Goal: Check status: Check status

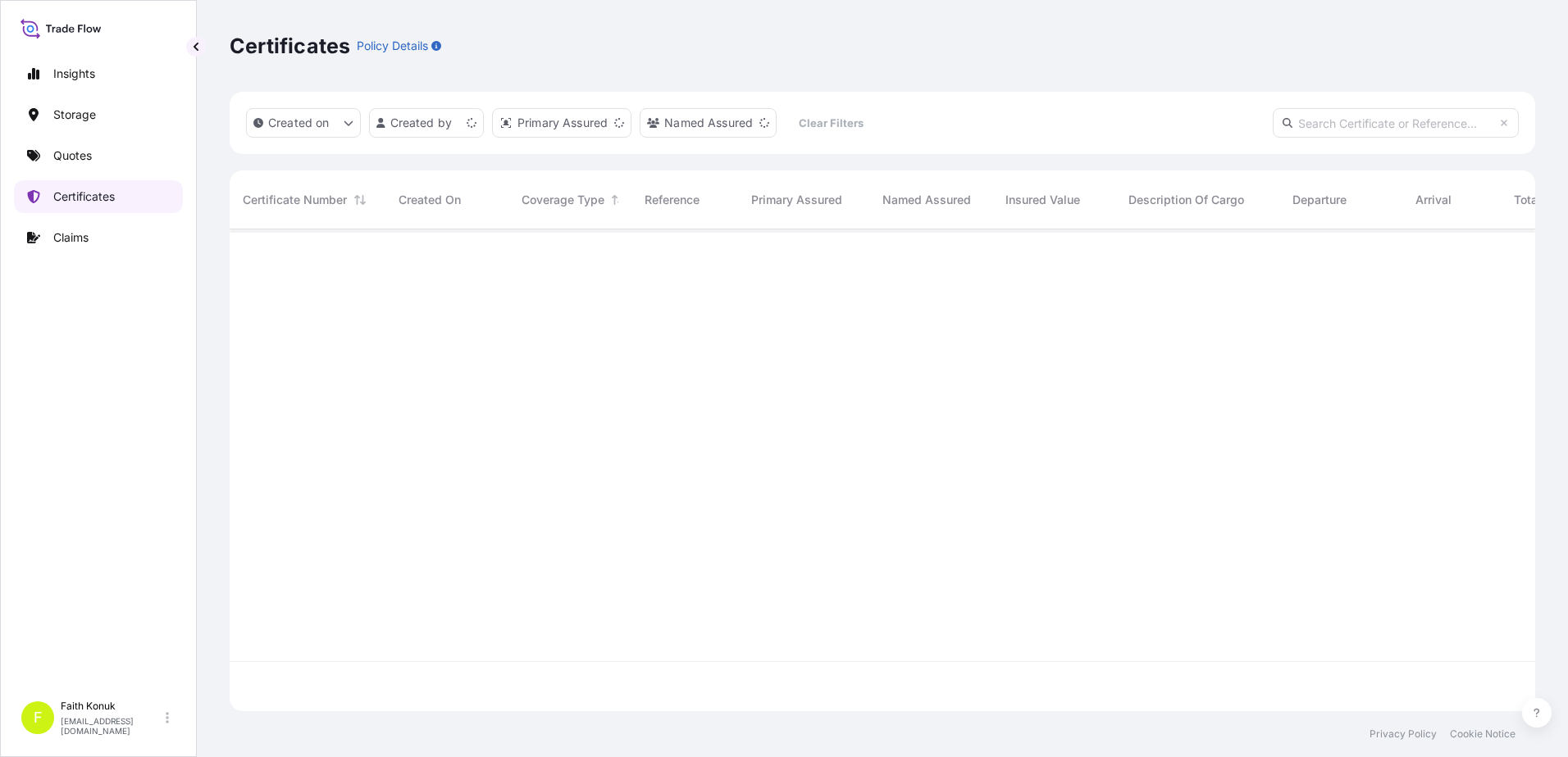
scroll to position [479, 1293]
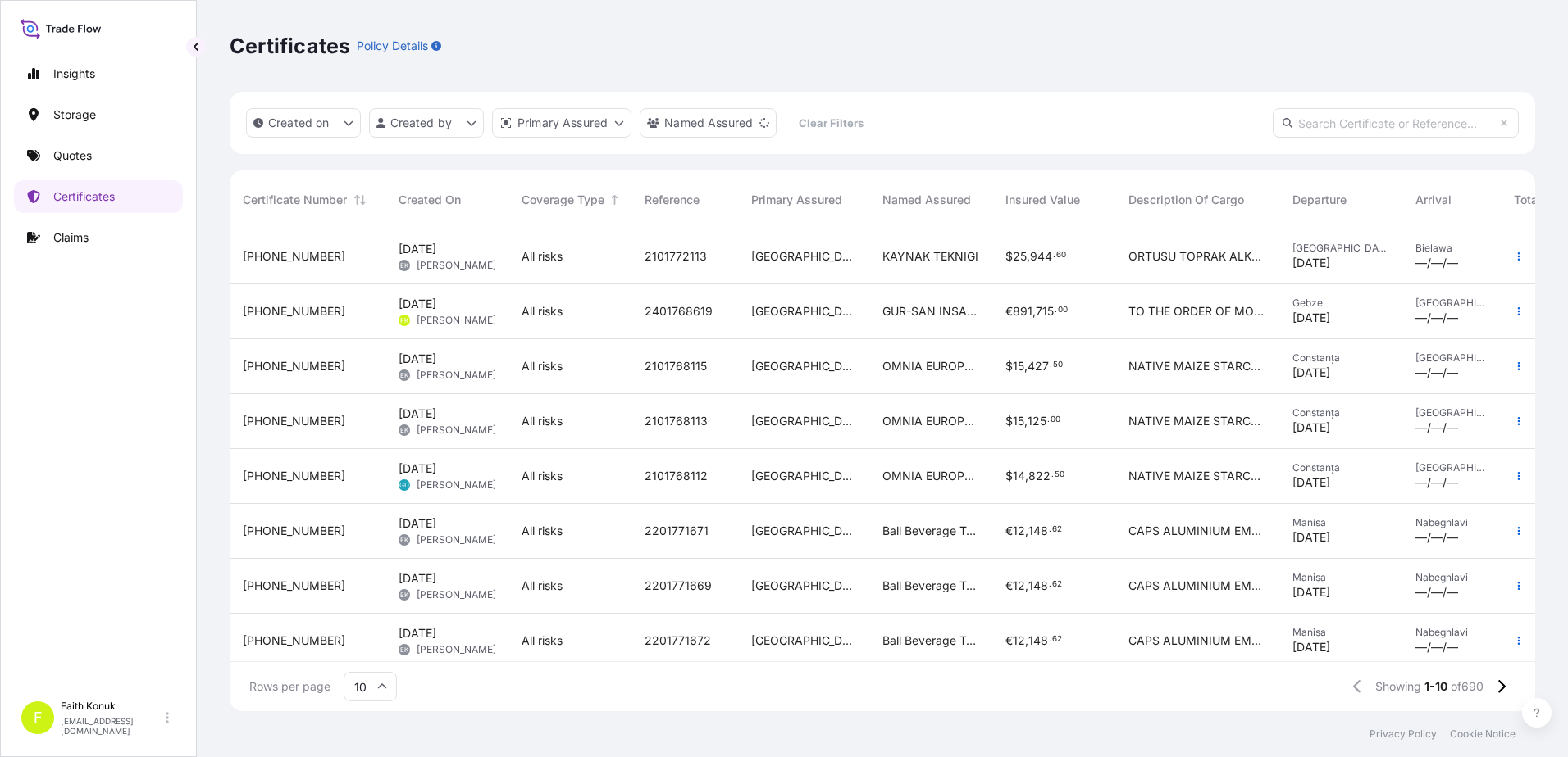
click at [1311, 118] on input "text" at bounding box center [1396, 123] width 246 height 30
paste input "[PHONE_NUMBER]"
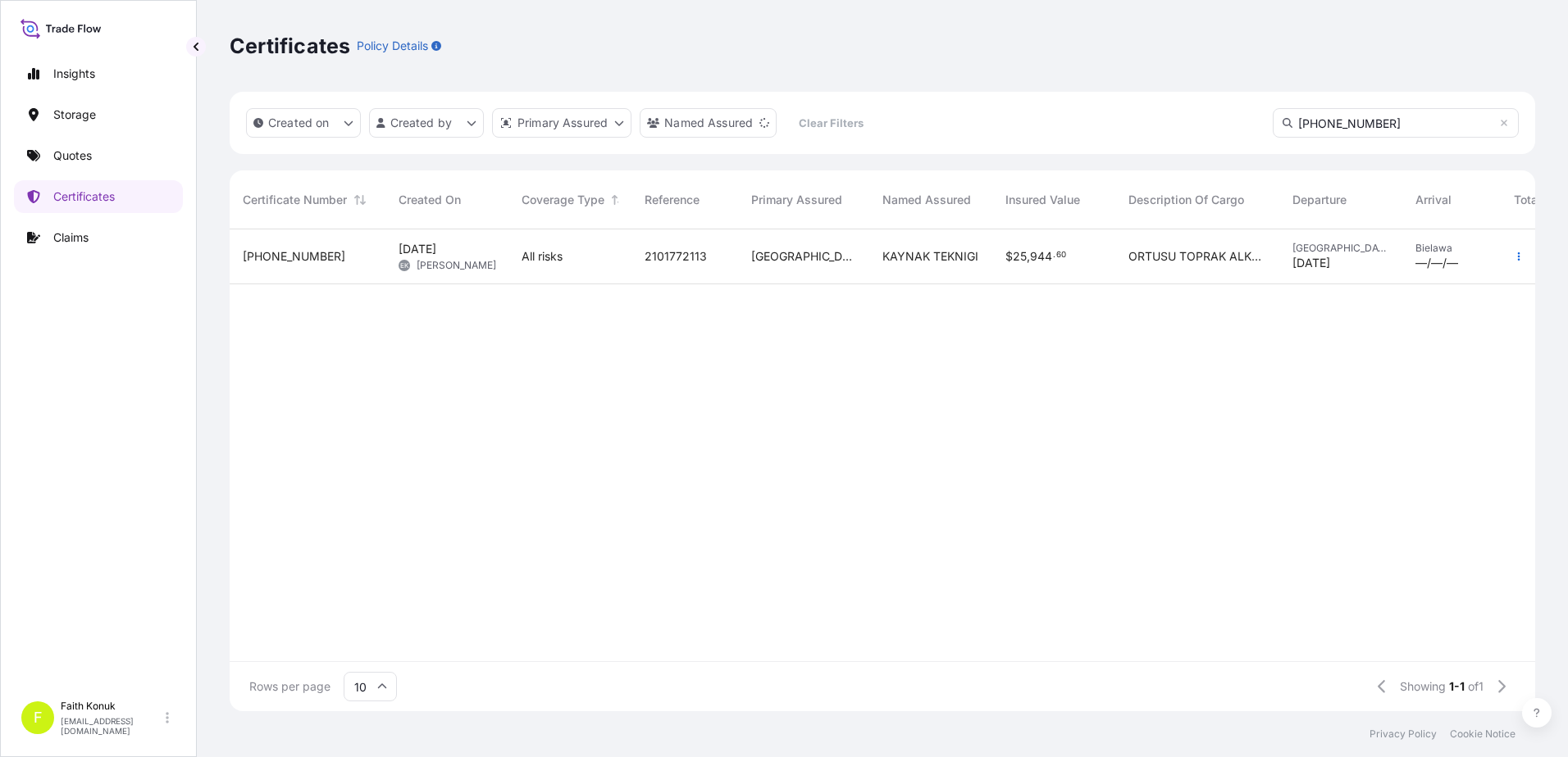
type input "[PHONE_NUMBER]"
click at [325, 250] on div "[PHONE_NUMBER]" at bounding box center [307, 256] width 129 height 17
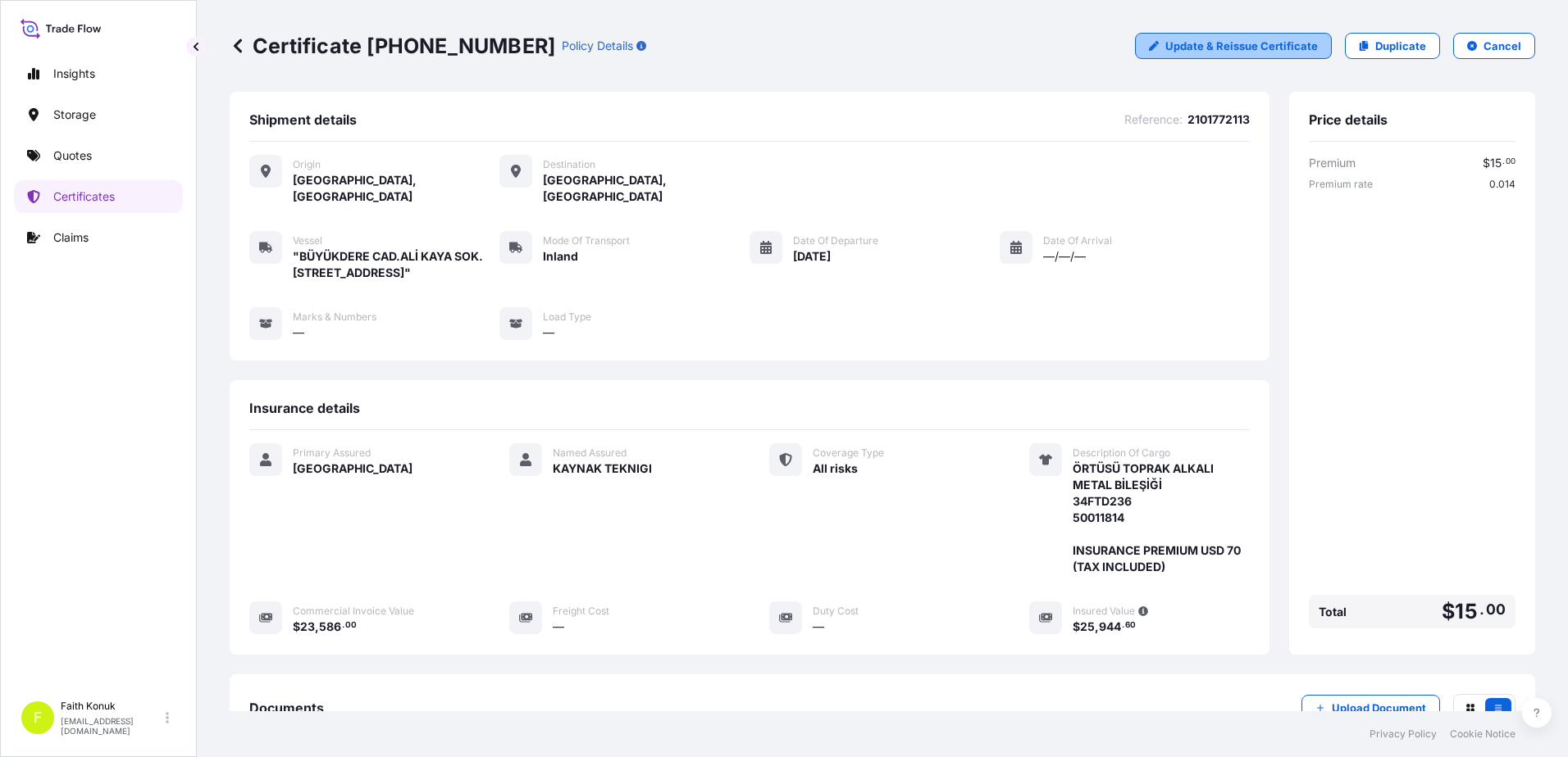
click at [1234, 50] on p "Update & Reissue Certificate" at bounding box center [1241, 46] width 153 height 17
select select "Inland"
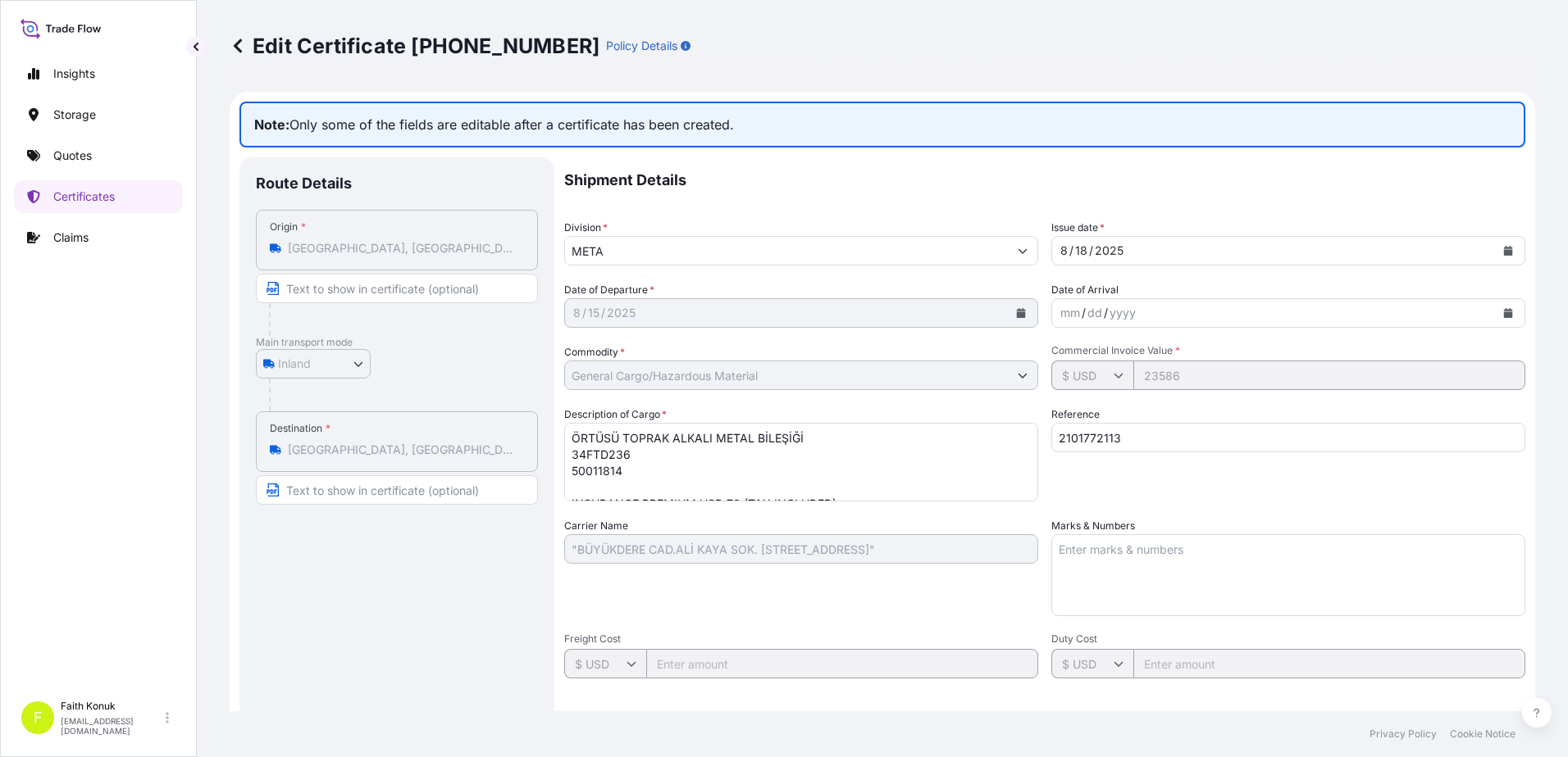
select select "31600"
drag, startPoint x: 1045, startPoint y: 352, endPoint x: 1163, endPoint y: 356, distance: 118.1
click at [1163, 356] on span "Commercial Invoice Value *" at bounding box center [1289, 350] width 474 height 13
click at [126, 197] on link "Certificates" at bounding box center [98, 196] width 169 height 32
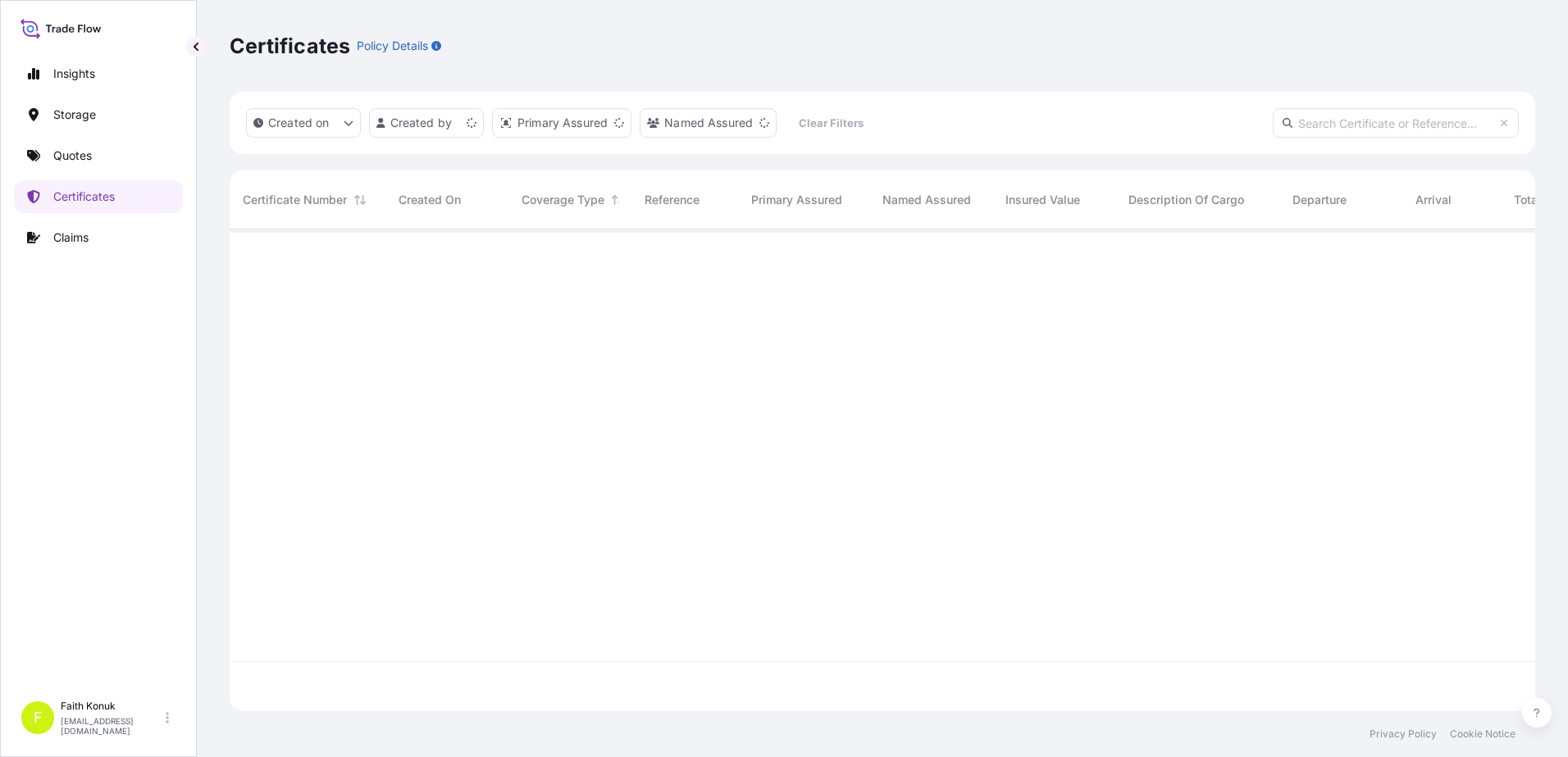
scroll to position [479, 1293]
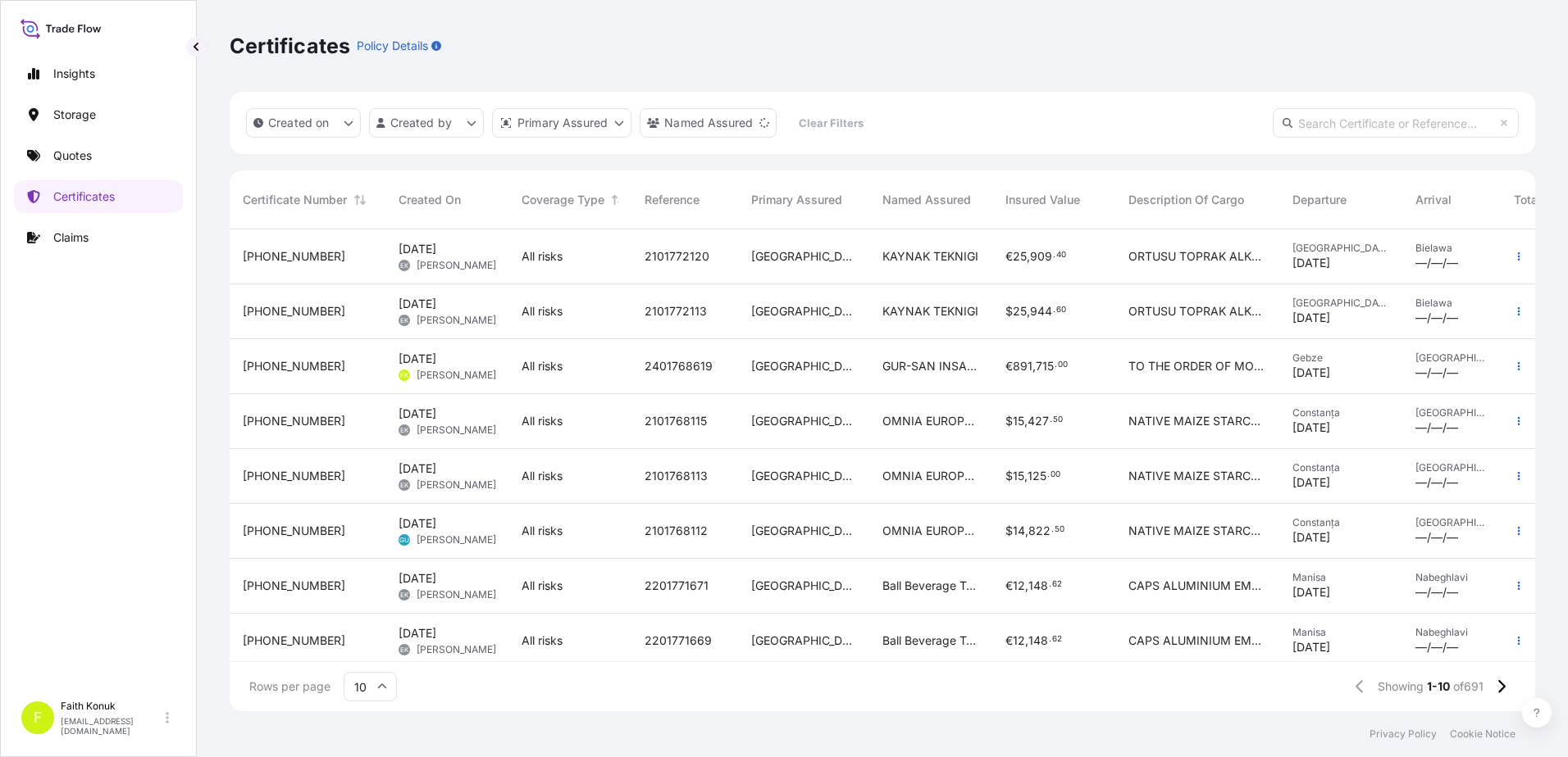
click at [1319, 119] on input "text" at bounding box center [1396, 123] width 246 height 30
paste input "[PHONE_NUMBER]"
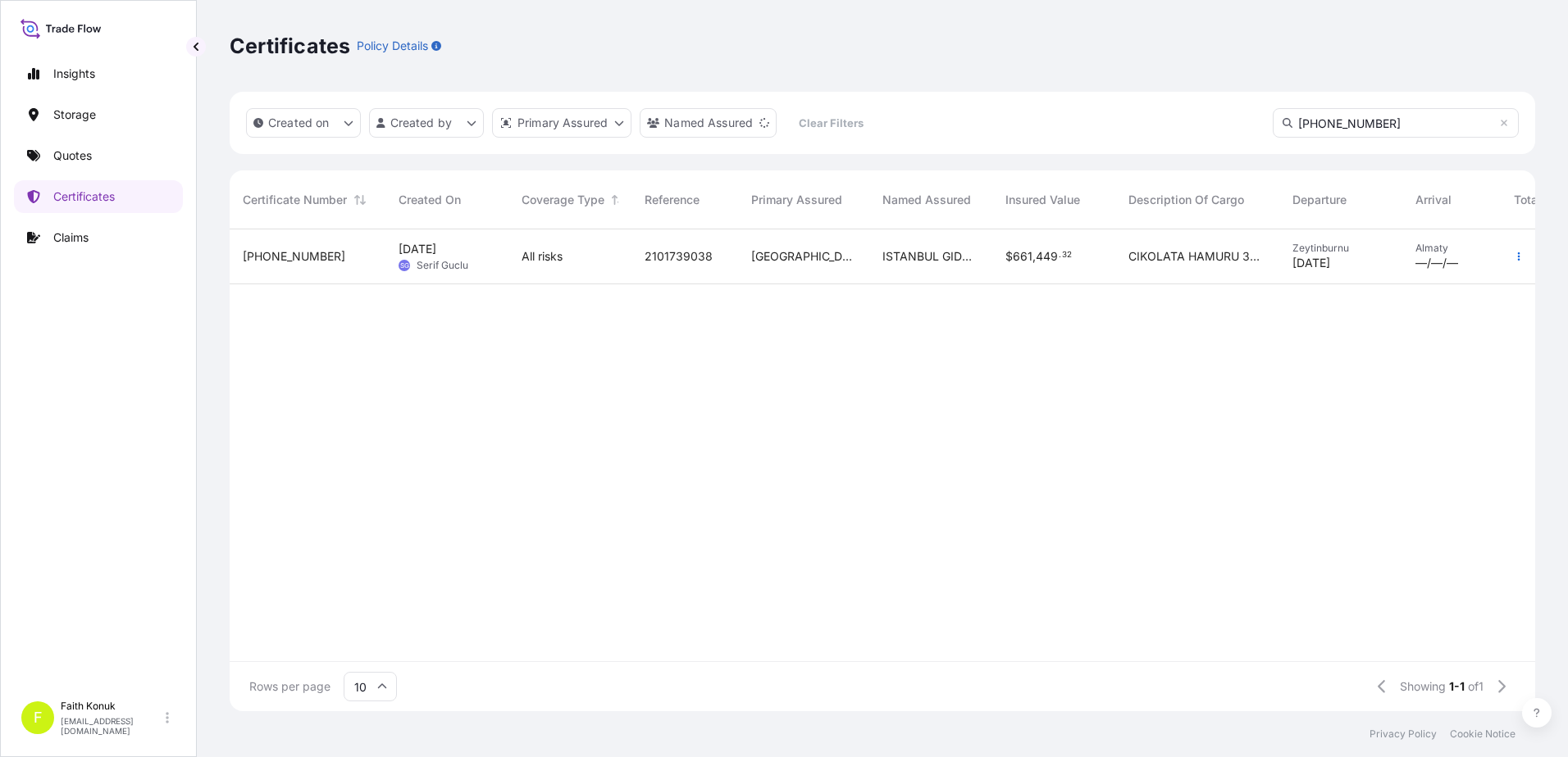
type input "[PHONE_NUMBER]"
click at [343, 255] on div "[PHONE_NUMBER]" at bounding box center [307, 256] width 129 height 17
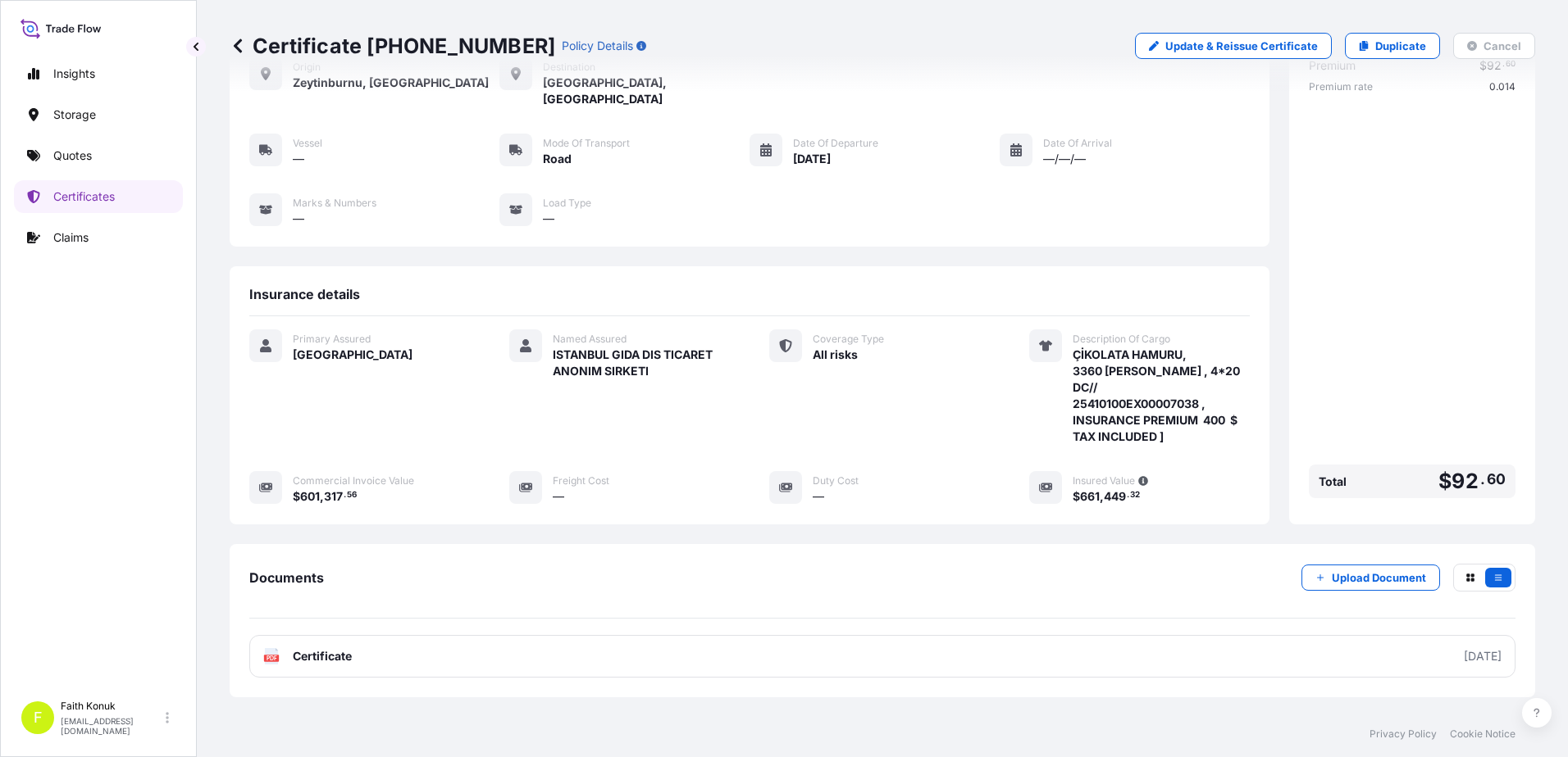
scroll to position [154, 0]
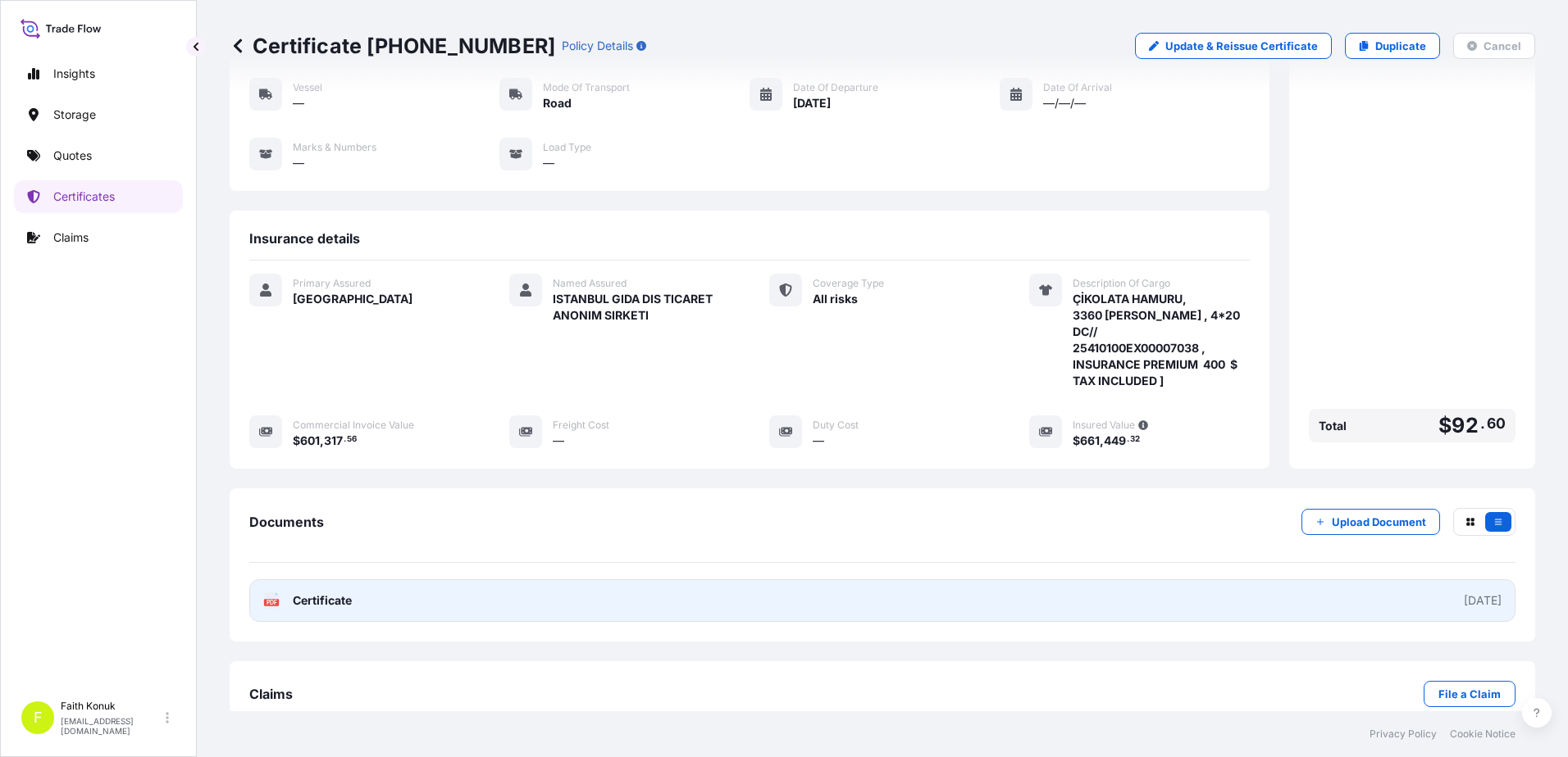
click at [298, 593] on span "Certificate" at bounding box center [322, 601] width 59 height 17
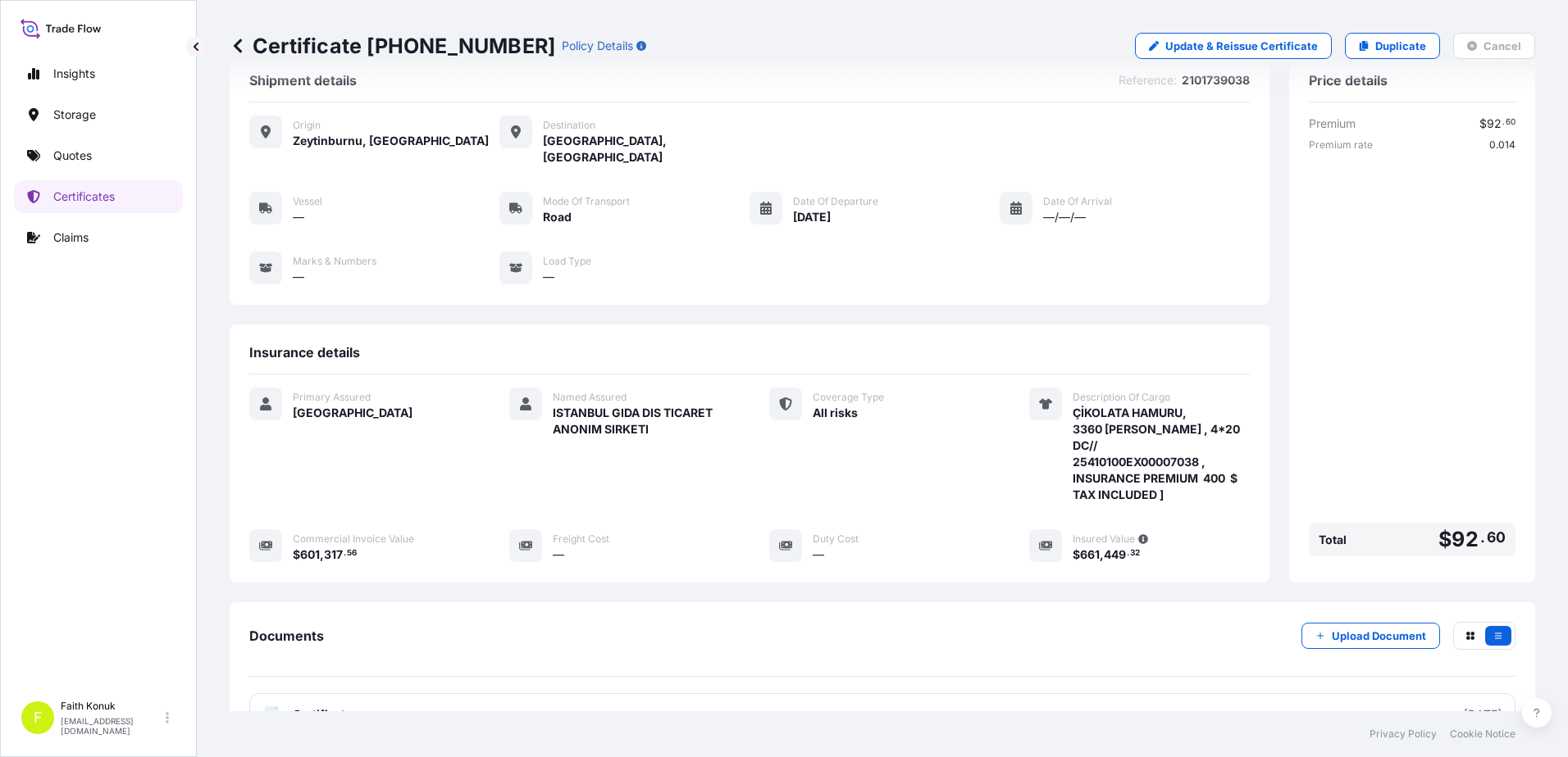
scroll to position [0, 0]
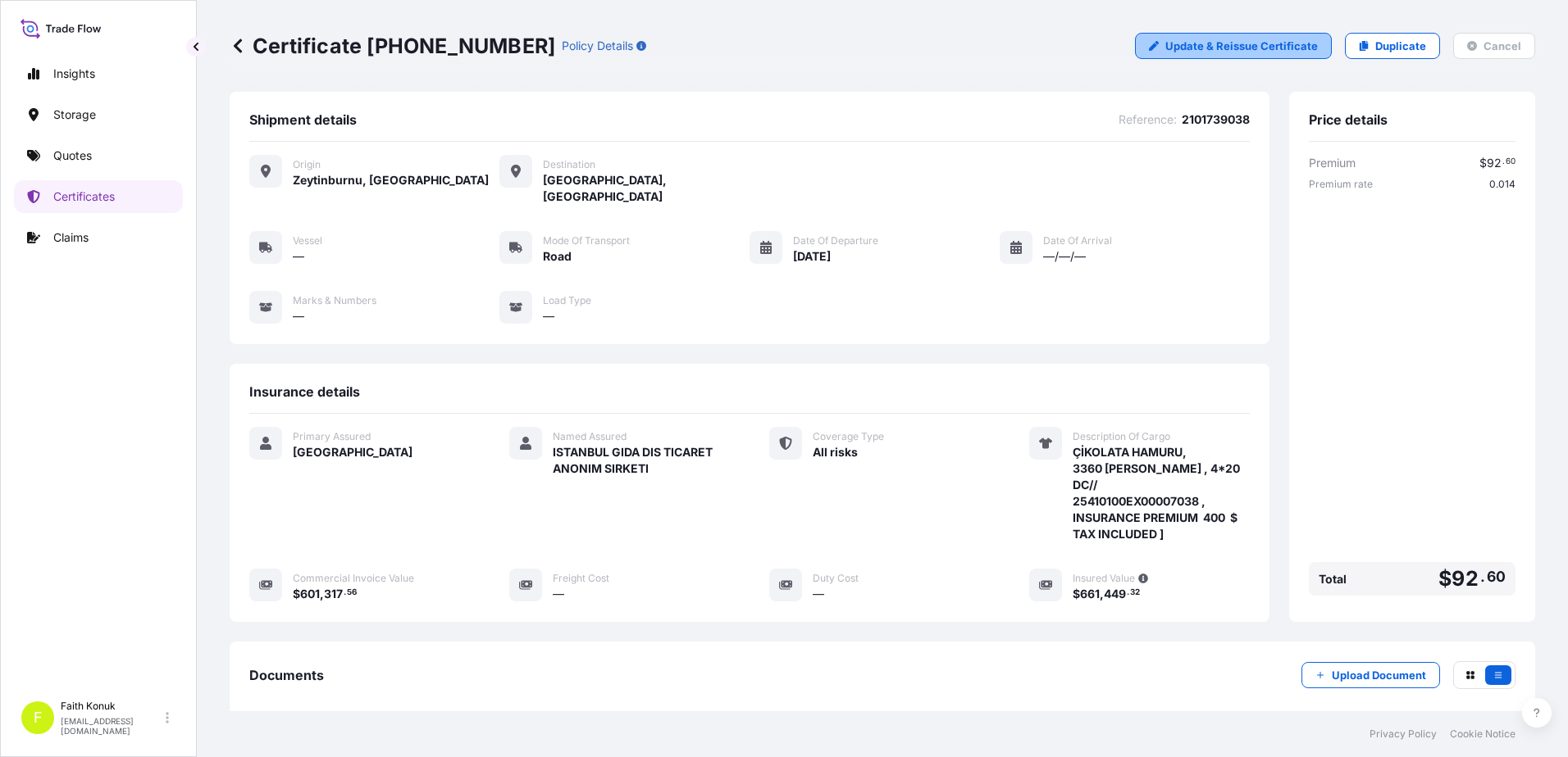
click at [1197, 45] on p "Update & Reissue Certificate" at bounding box center [1241, 46] width 153 height 17
select select "31600"
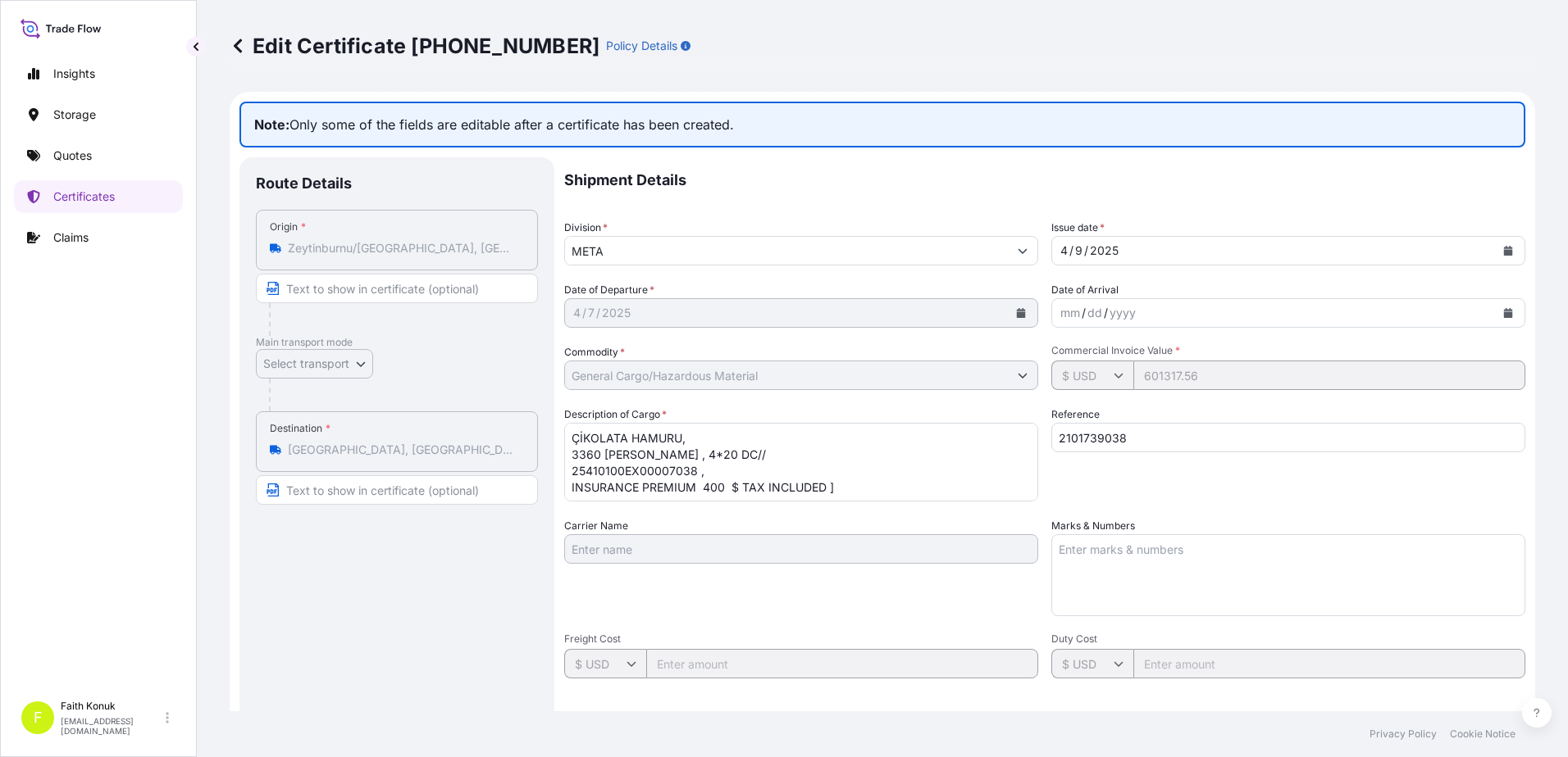
click at [236, 46] on icon at bounding box center [237, 46] width 8 height 14
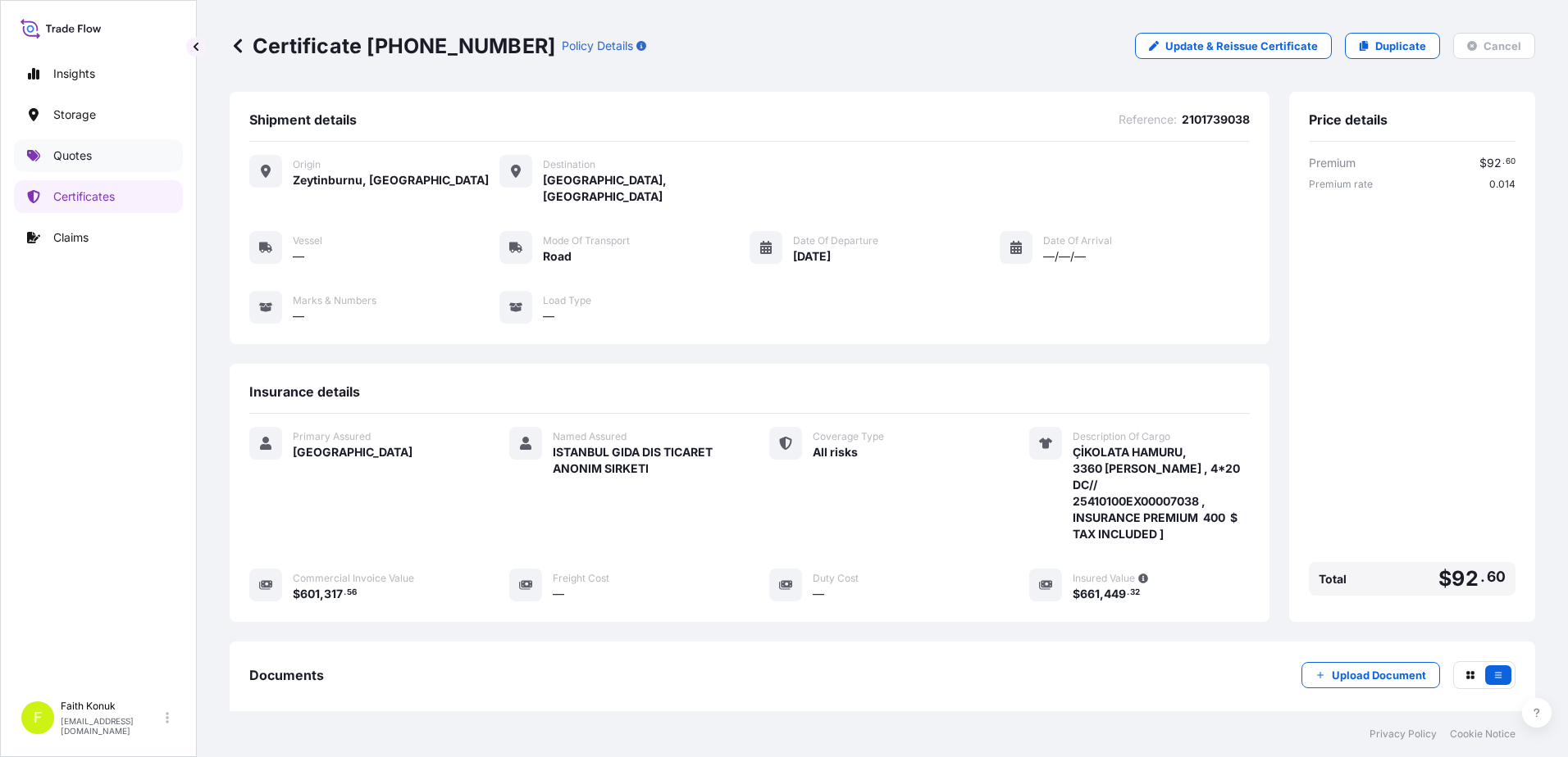
click at [67, 154] on p "Quotes" at bounding box center [73, 155] width 39 height 17
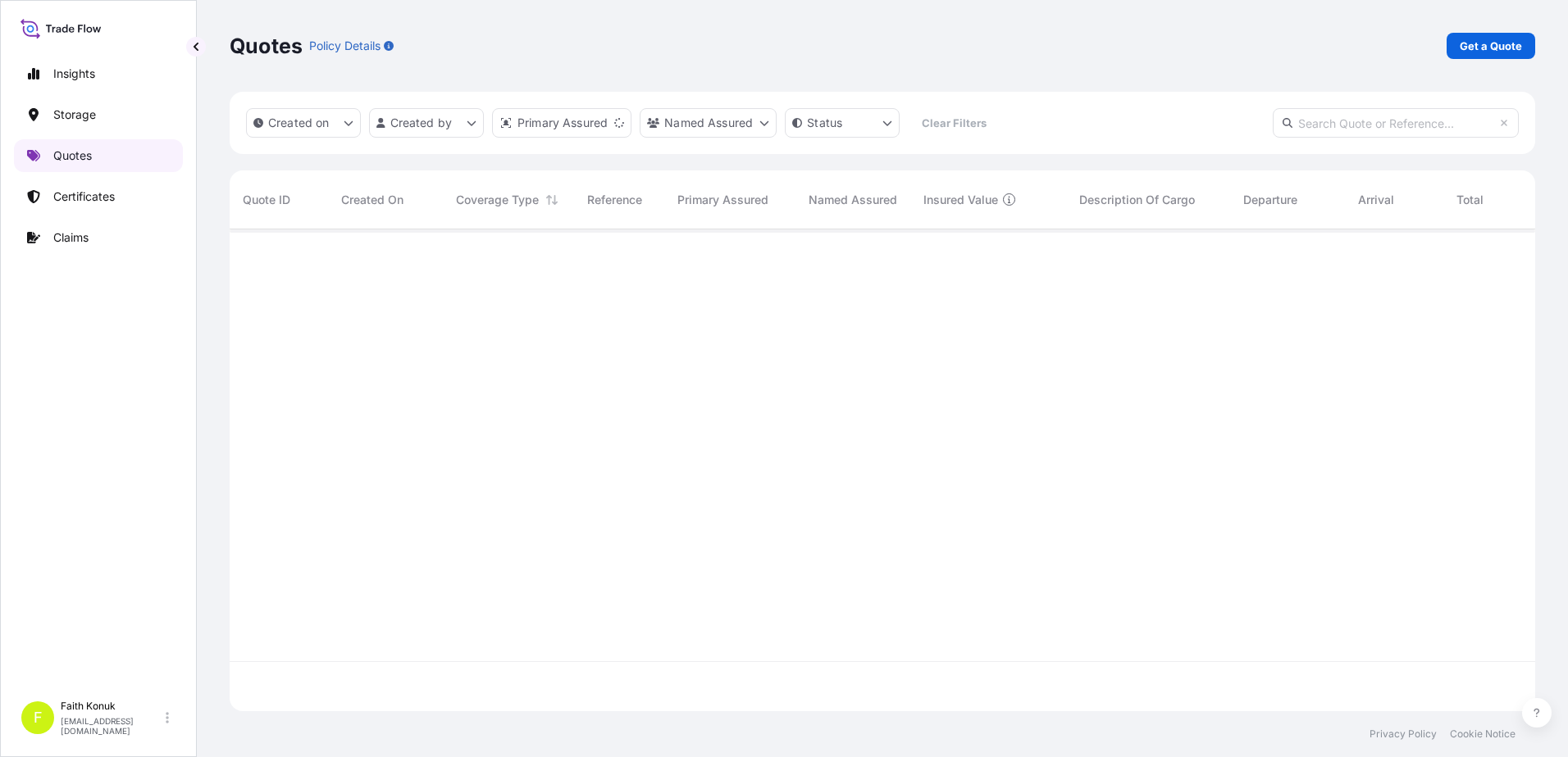
scroll to position [479, 1293]
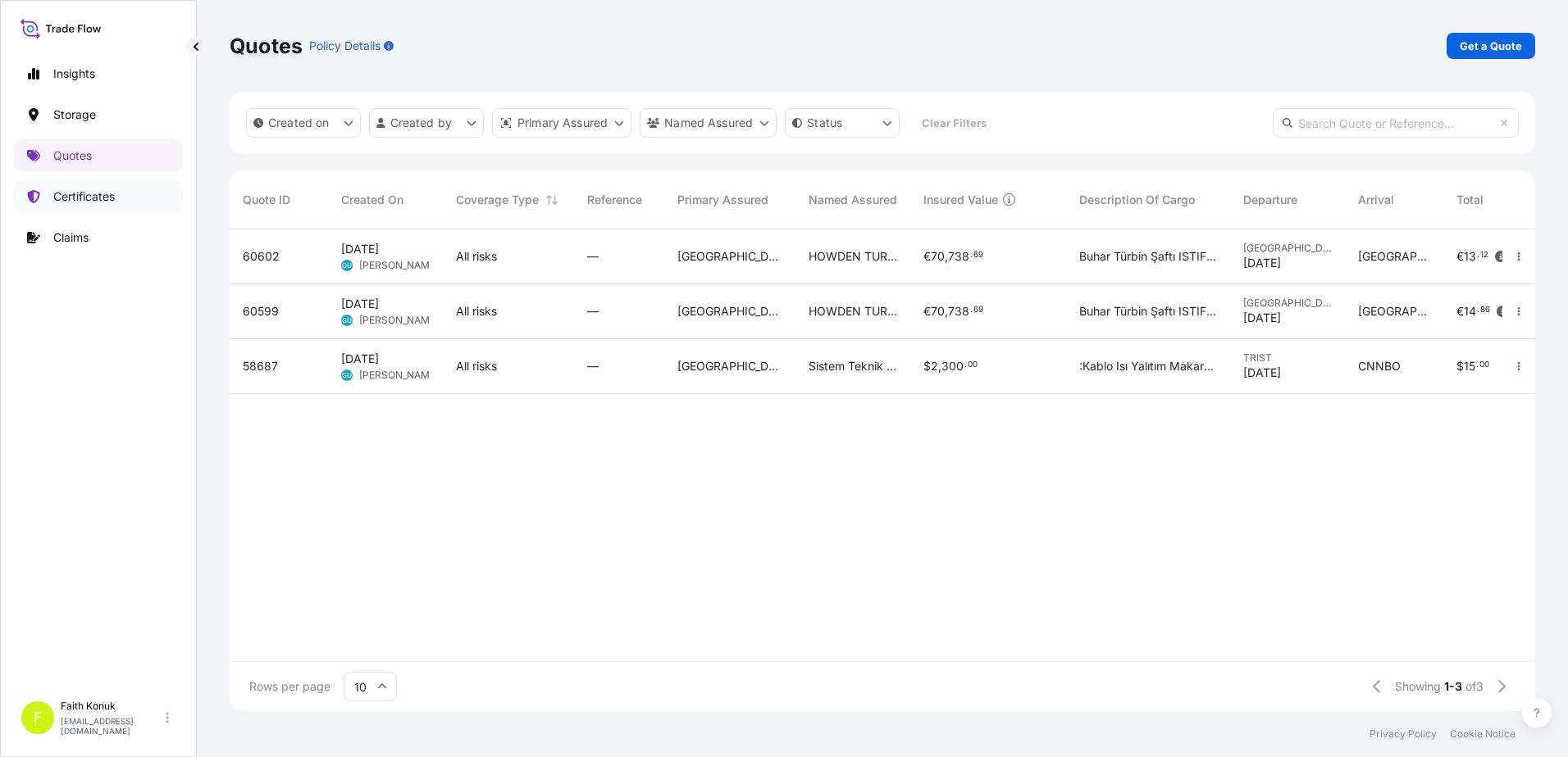
click at [93, 191] on p "Certificates" at bounding box center [84, 197] width 61 height 17
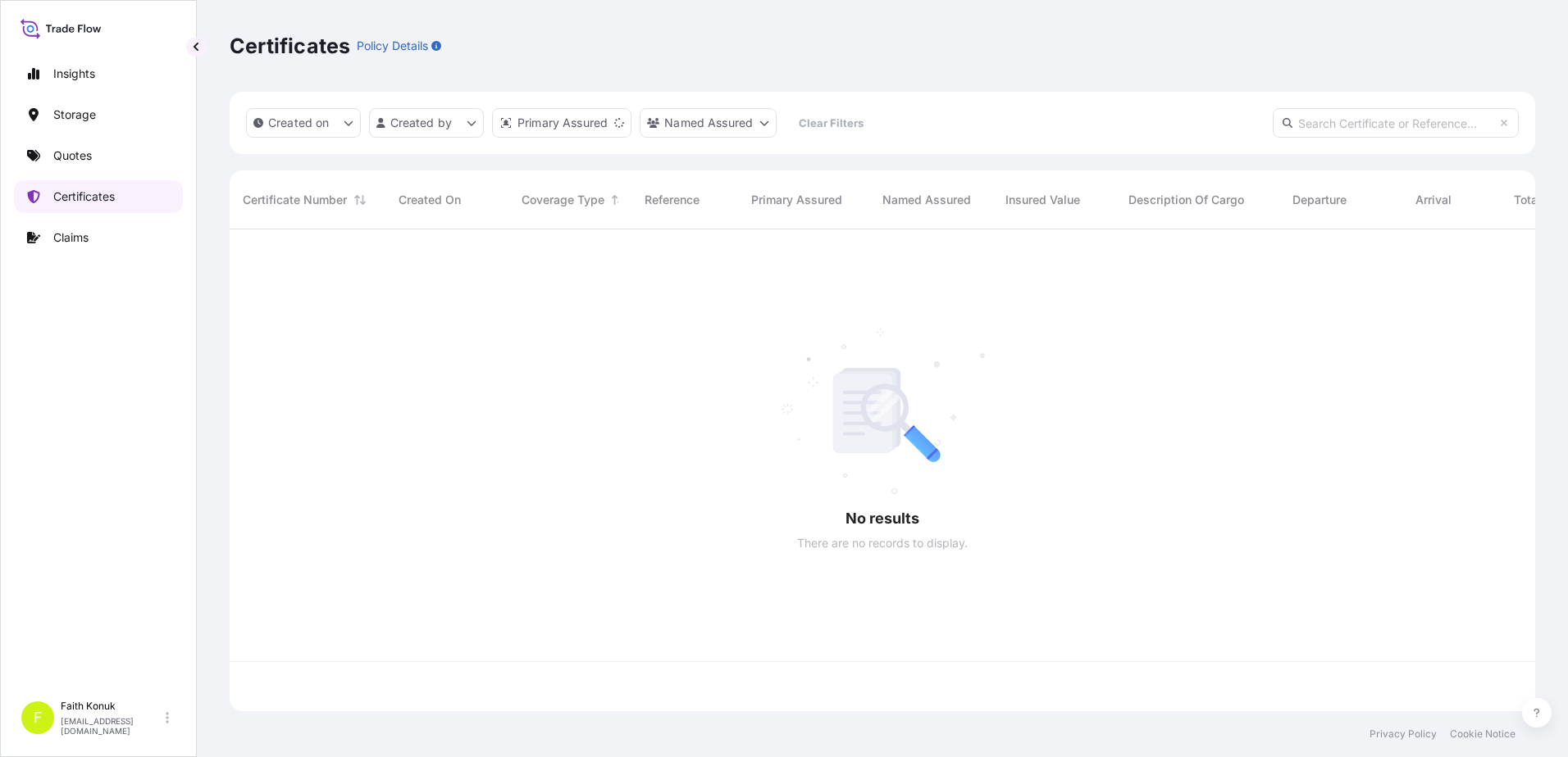
scroll to position [479, 1293]
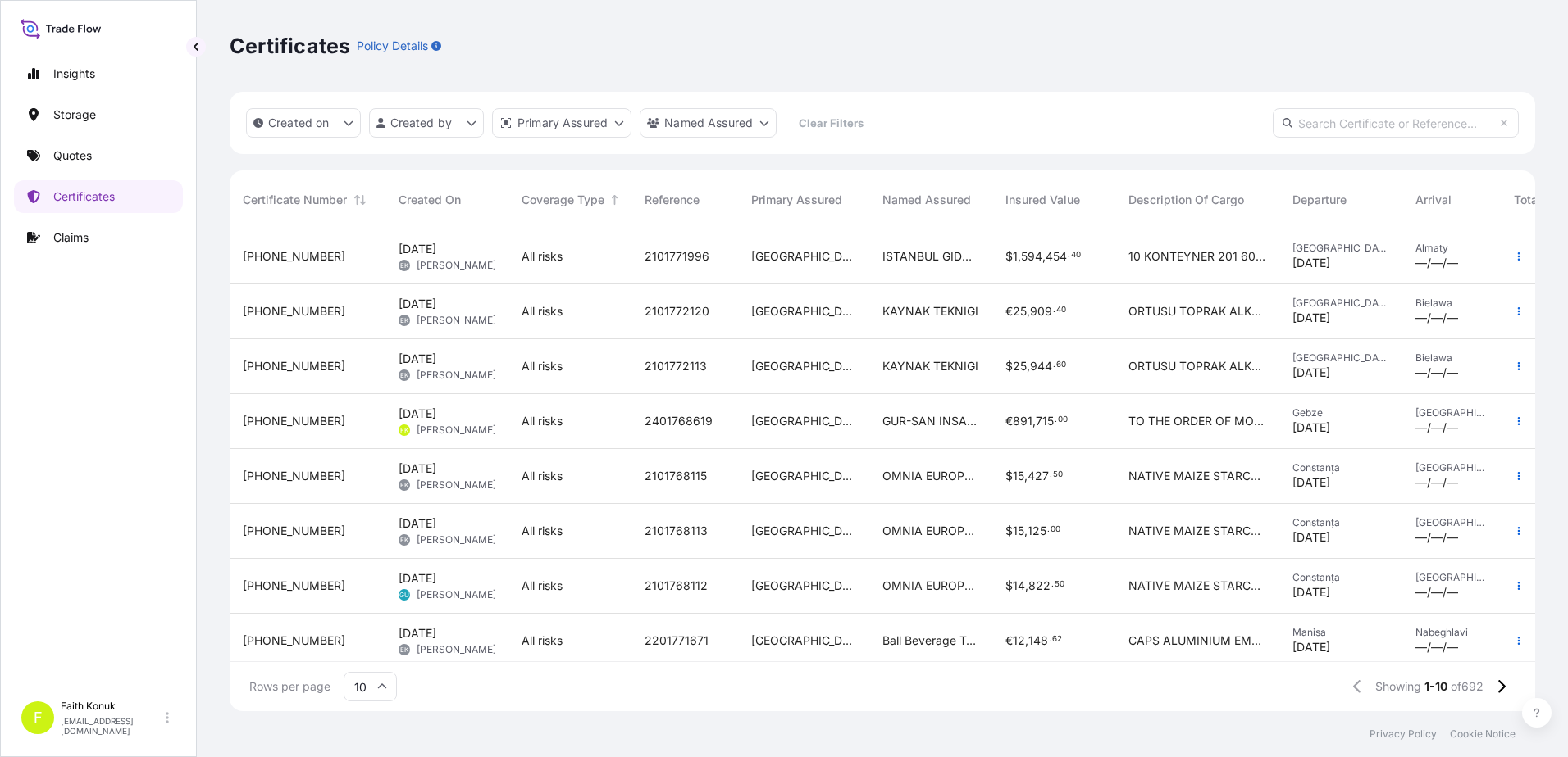
click at [1367, 133] on input "text" at bounding box center [1396, 123] width 246 height 30
paste input "[PHONE_NUMBER]"
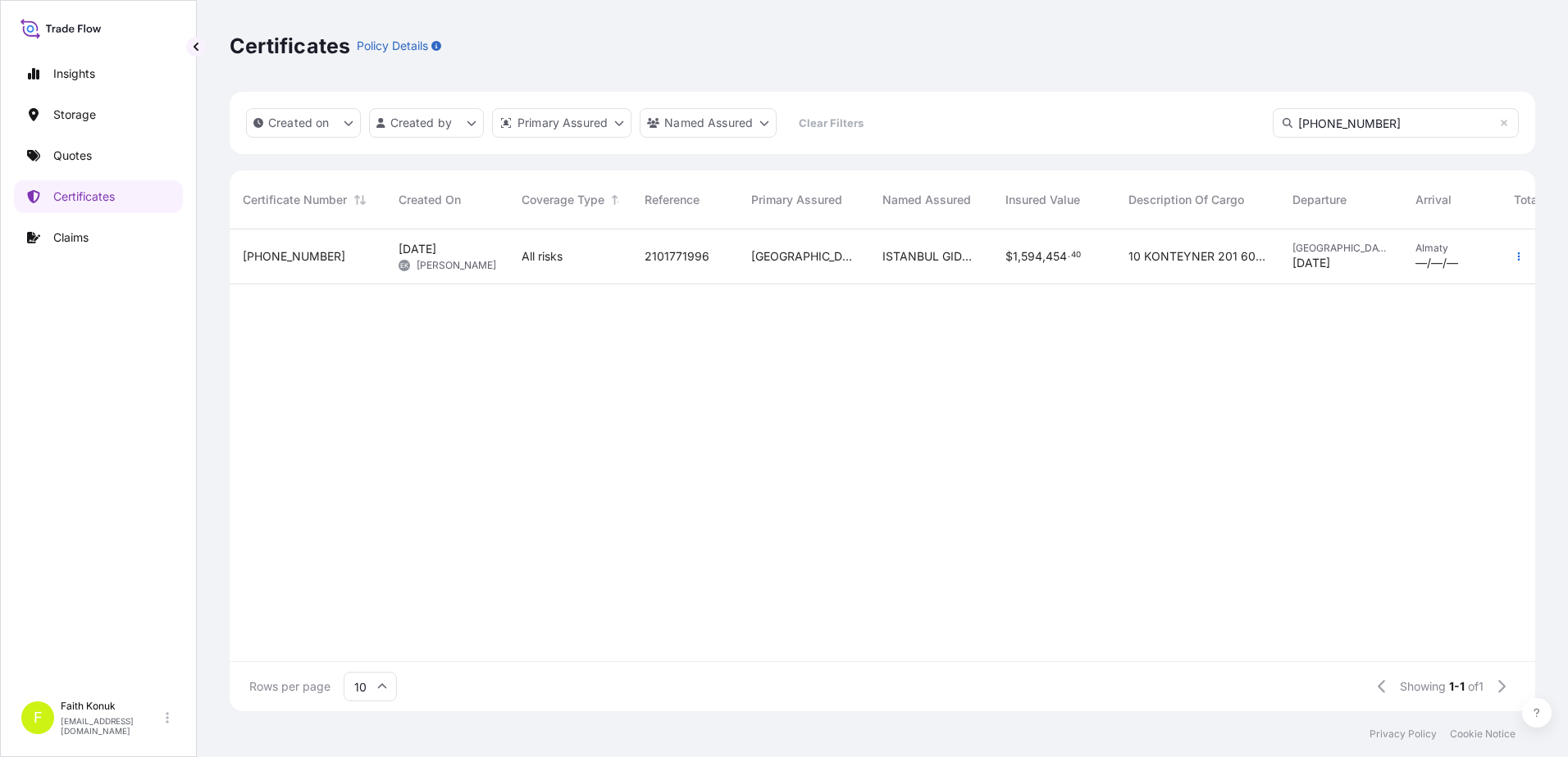
type input "[PHONE_NUMBER]"
click at [481, 260] on div "[DATE] EK [PERSON_NAME]" at bounding box center [447, 256] width 97 height 31
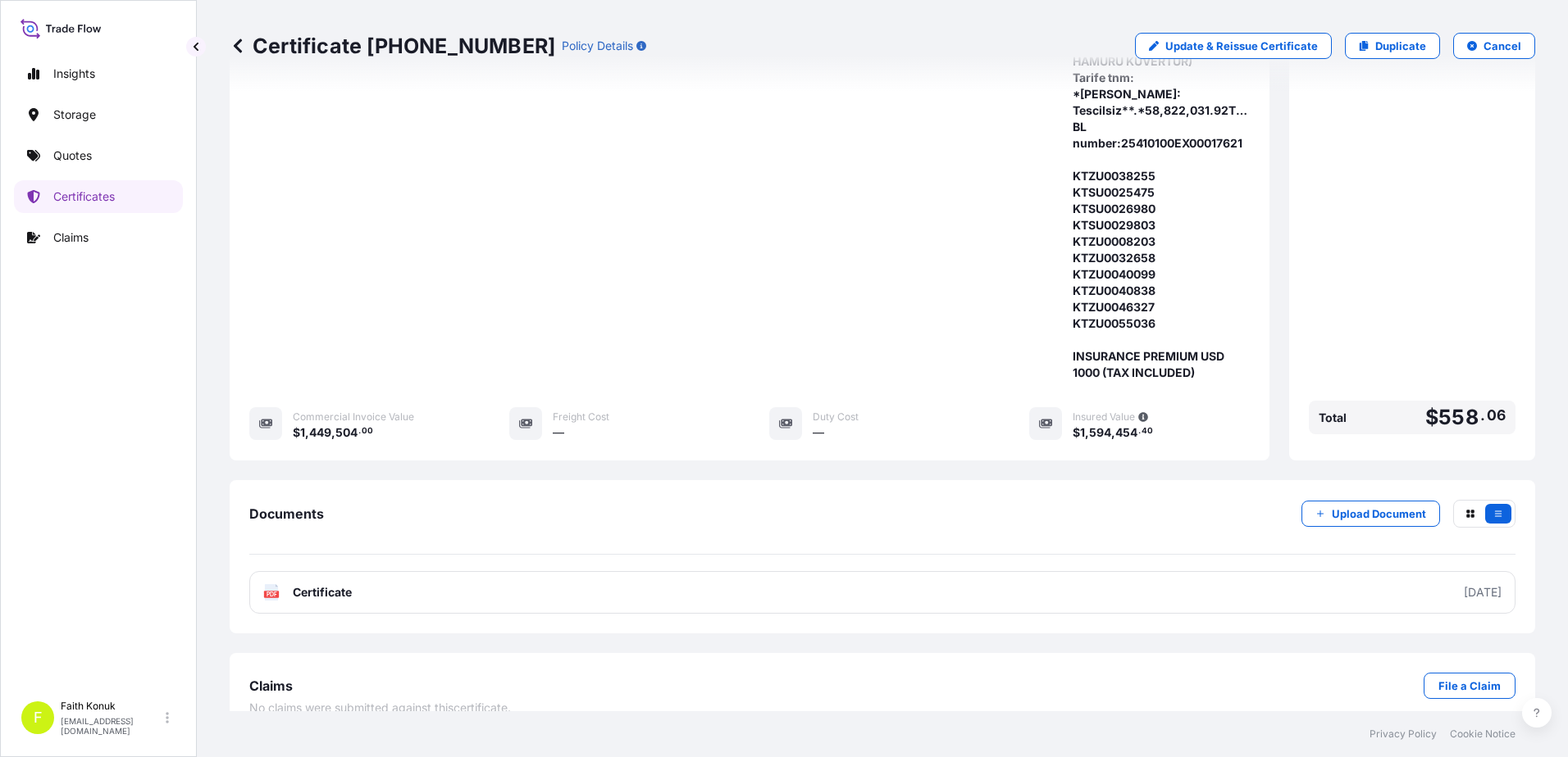
scroll to position [481, 0]
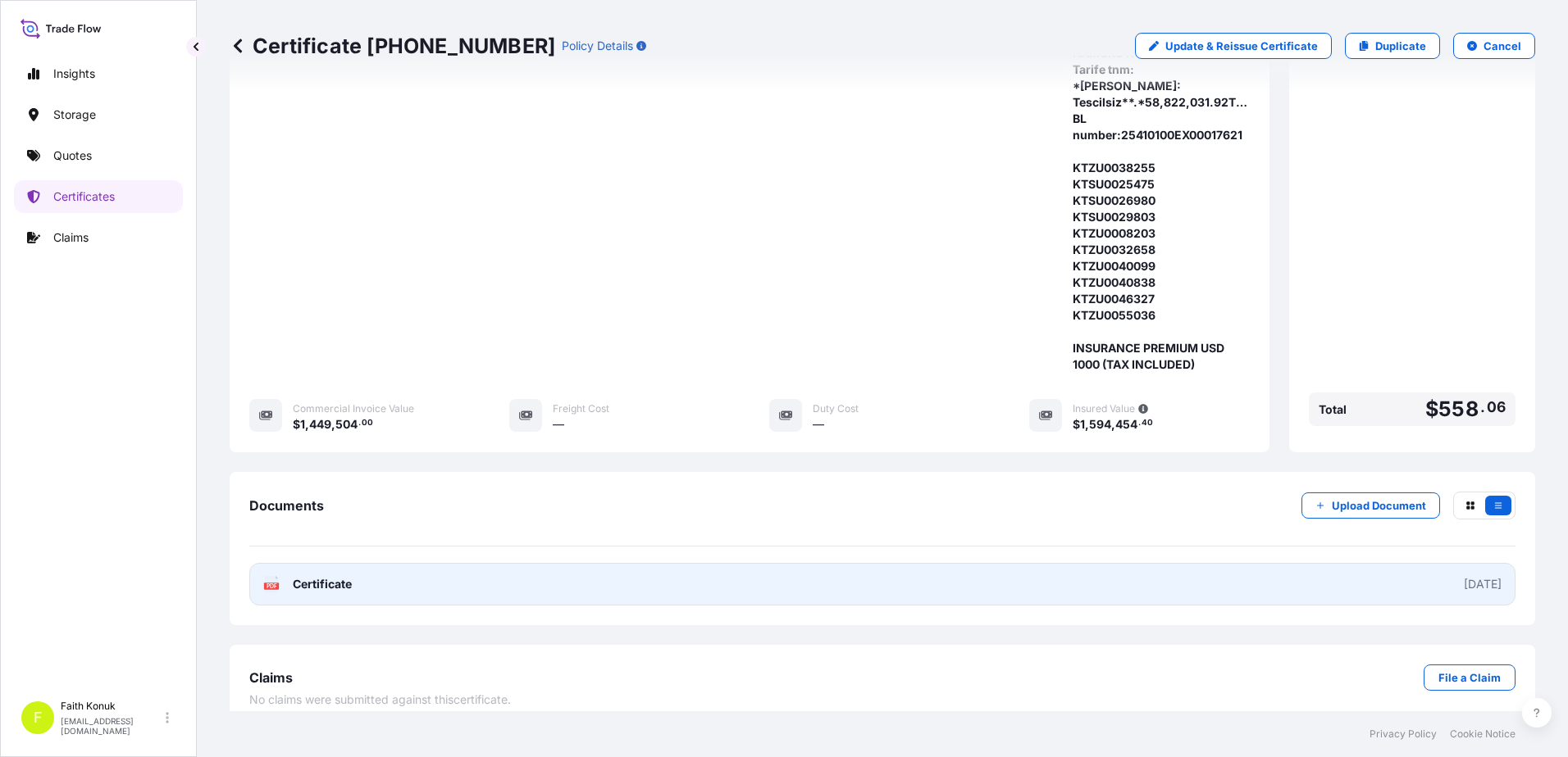
click at [325, 576] on span "Certificate" at bounding box center [322, 584] width 59 height 17
